Goal: Task Accomplishment & Management: Use online tool/utility

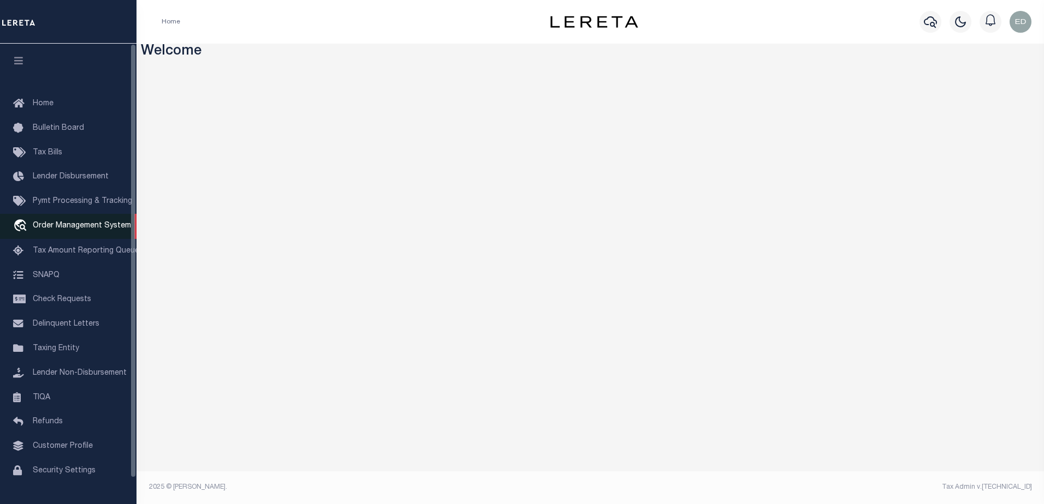
click at [76, 228] on span "Order Management System" at bounding box center [82, 226] width 98 height 8
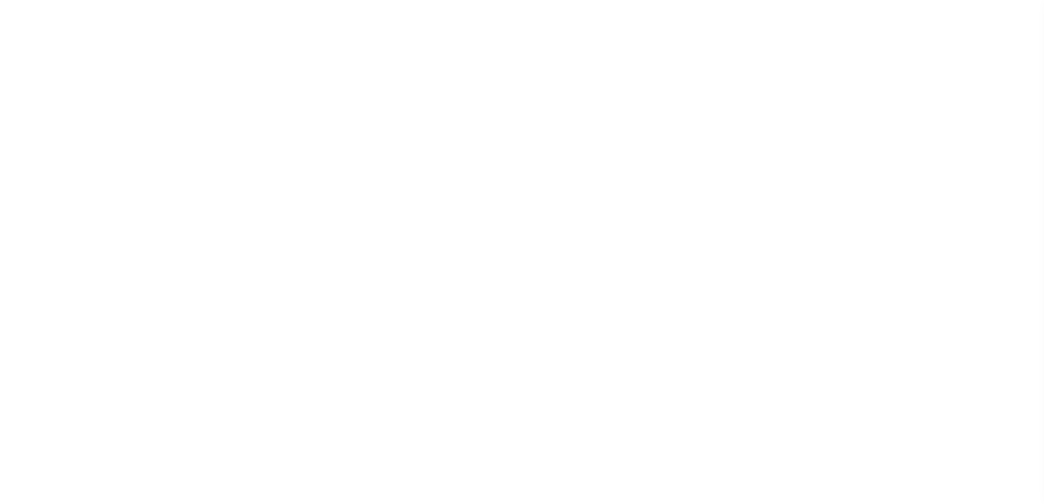
select select "200"
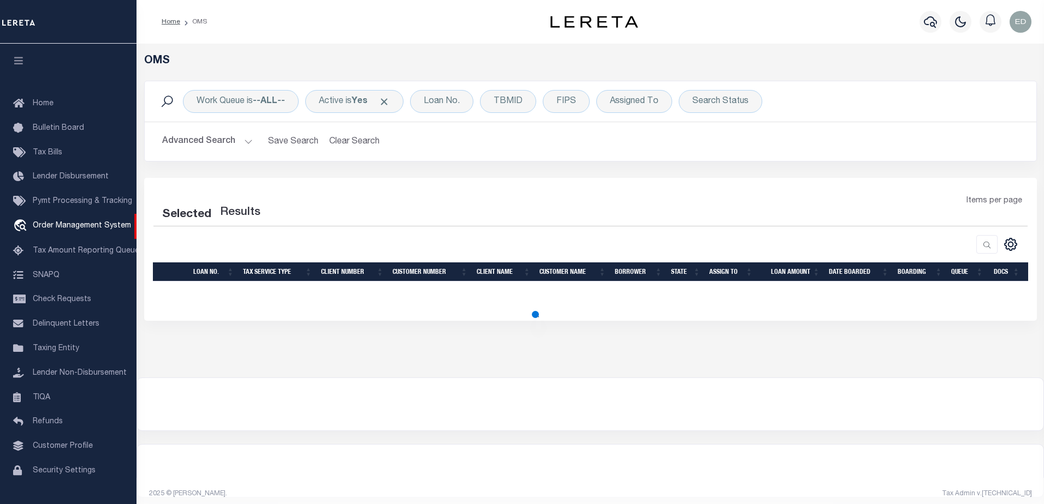
select select "200"
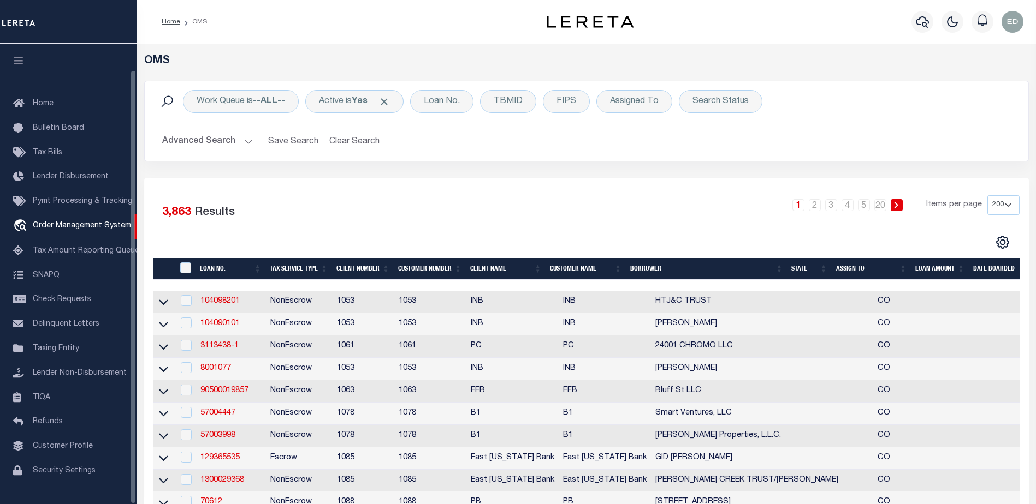
scroll to position [27, 0]
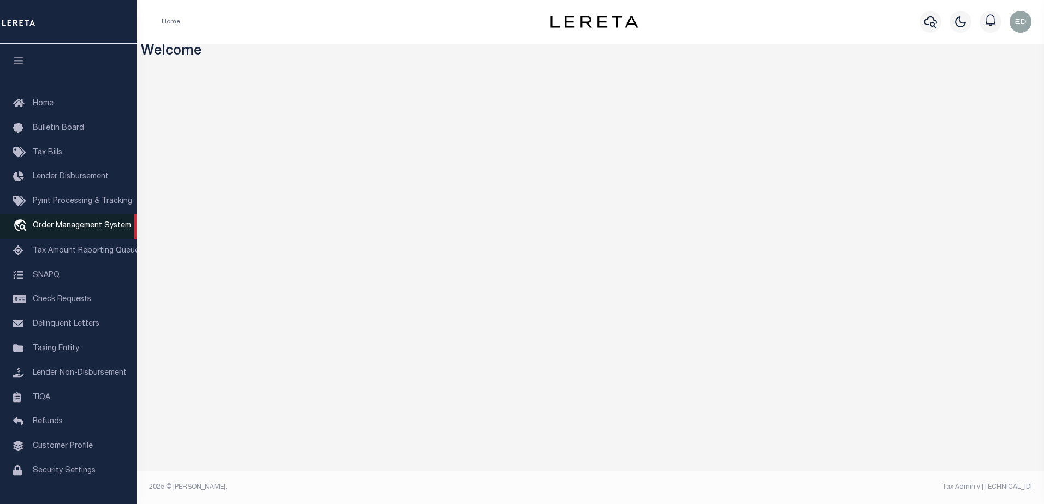
click at [67, 228] on span "Order Management System" at bounding box center [82, 226] width 98 height 8
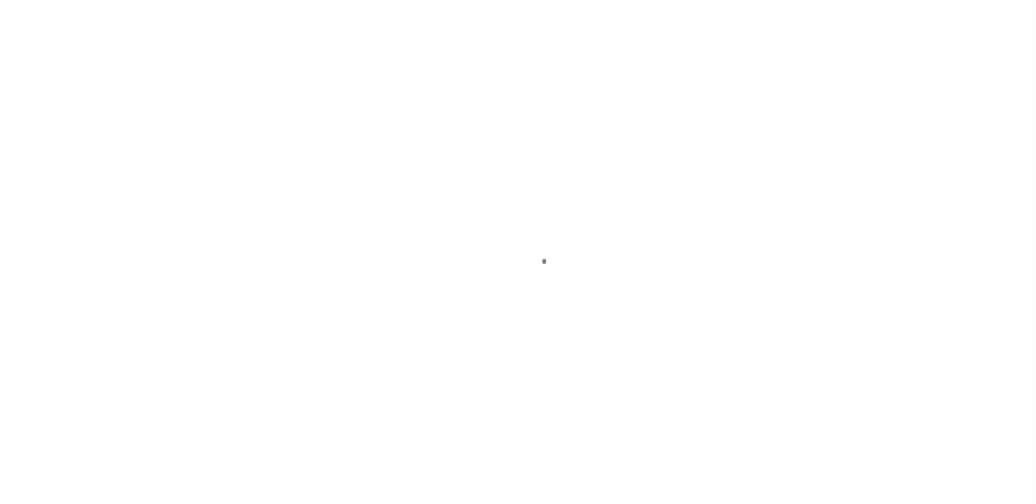
scroll to position [27, 0]
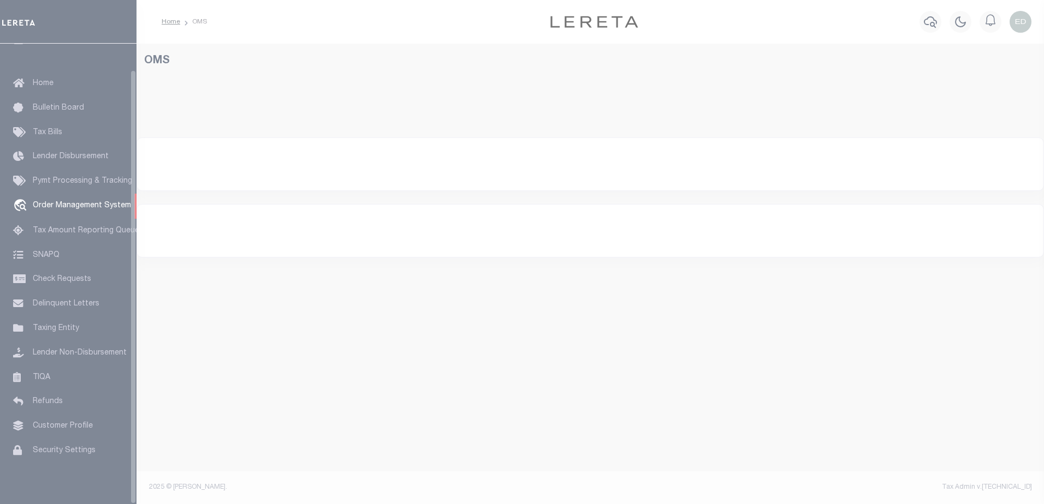
select select "200"
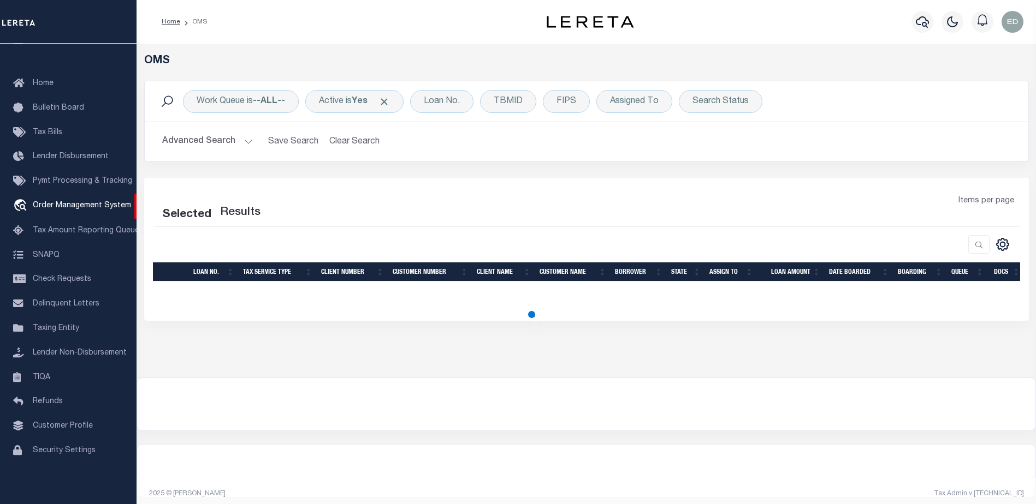
select select "200"
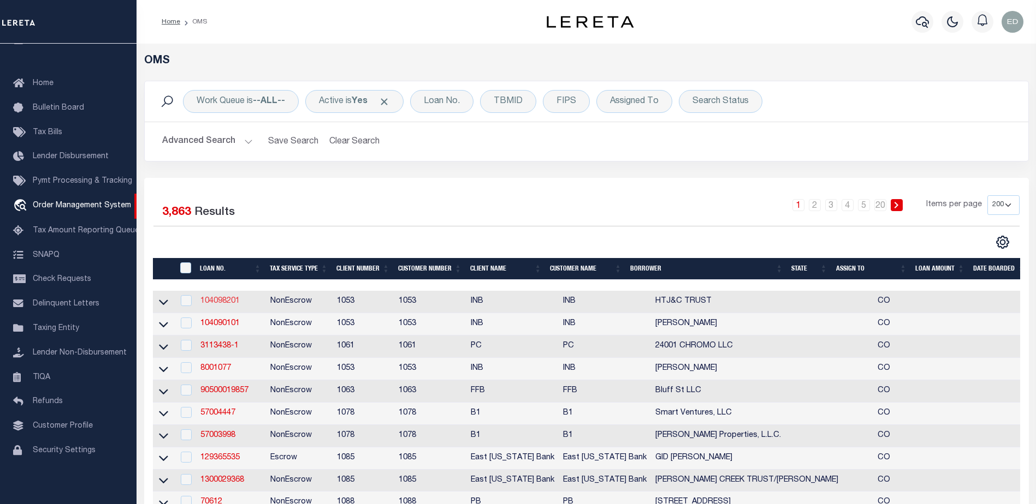
click at [228, 304] on link "104098201" at bounding box center [219, 302] width 39 height 8
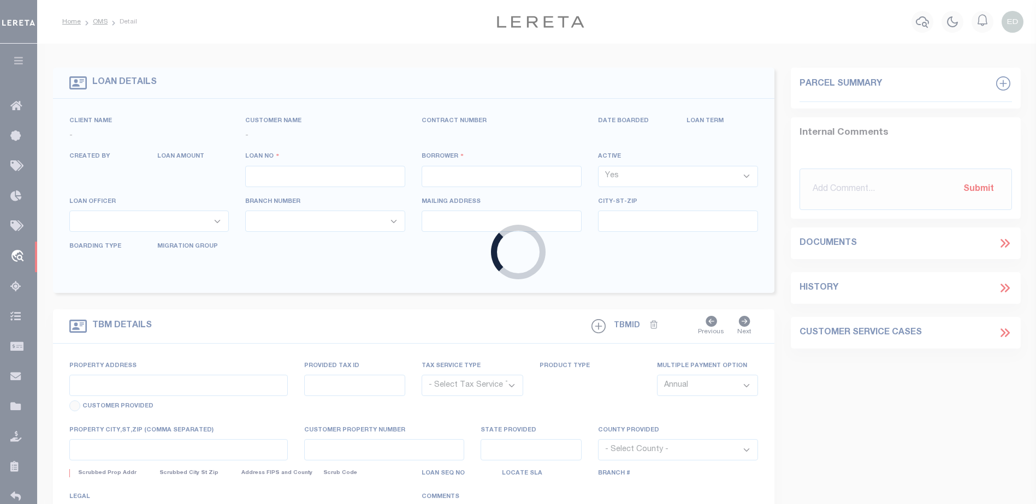
type input "104098201"
type input "HTJ&C TRUST"
select select
select select "NonEscrow"
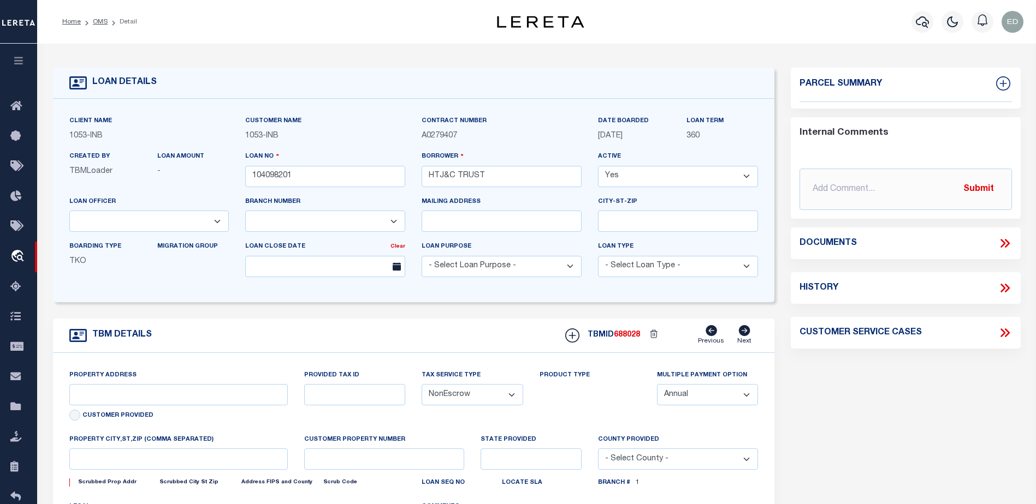
select select "91"
select select "254"
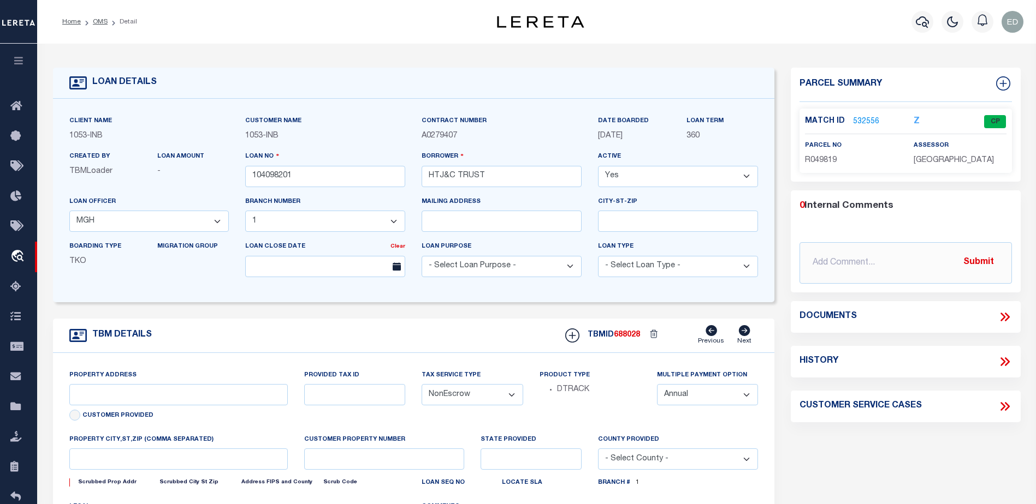
type input "712 WEBB PEAK"
type input "210720102002"
type input "EDWARDS CO"
type input "CO"
select select
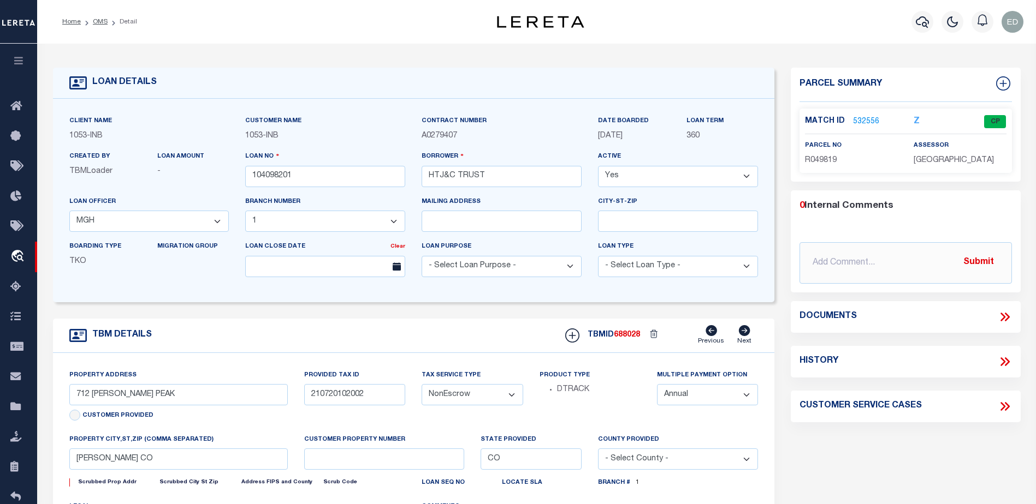
type textarea "R.049819"
type textarea "CTY collects all tax (970) 328.8860 due 02/28/14 SECOND HALF DUE JUNE 15"
select select "2"
click at [1000, 315] on icon at bounding box center [1004, 317] width 14 height 14
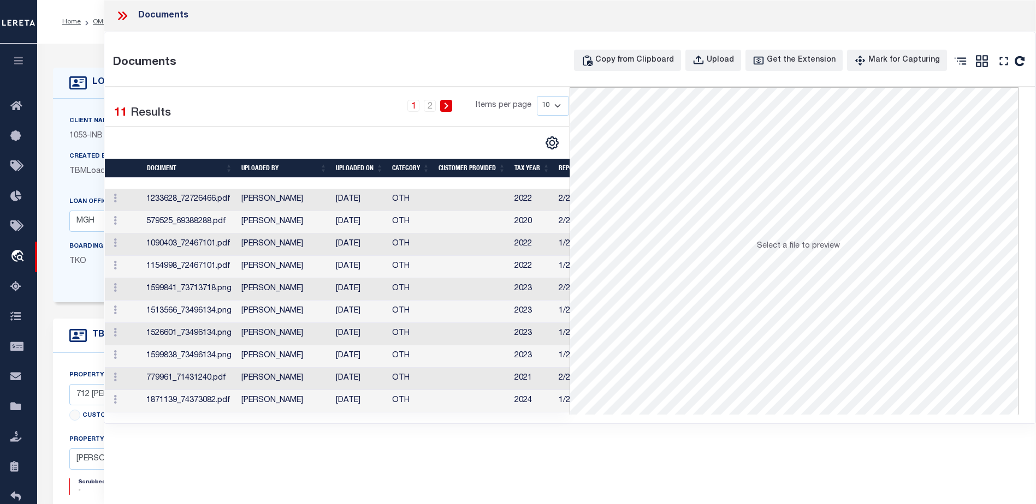
click at [197, 221] on td "579525_69388288.pdf" at bounding box center [189, 222] width 95 height 22
